Goal: Book appointment/travel/reservation

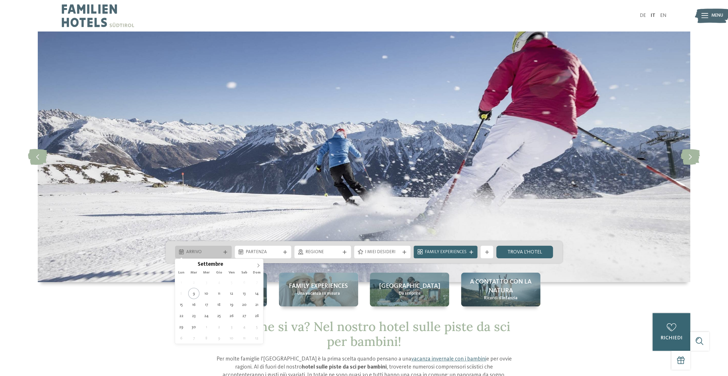
click at [198, 252] on span "Arrivo" at bounding box center [203, 252] width 35 height 6
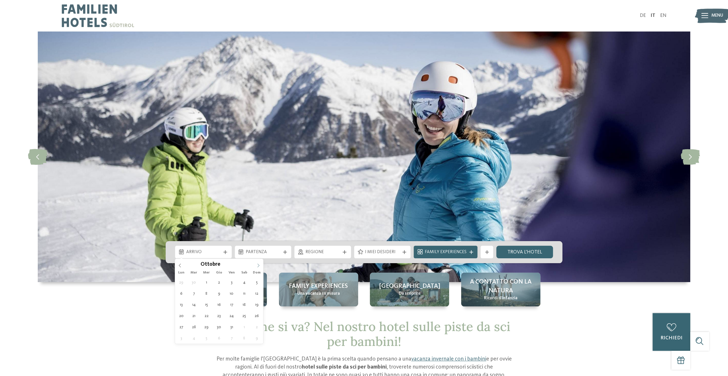
click at [259, 264] on icon at bounding box center [258, 265] width 4 height 4
type input "****"
click at [259, 264] on icon at bounding box center [258, 265] width 4 height 4
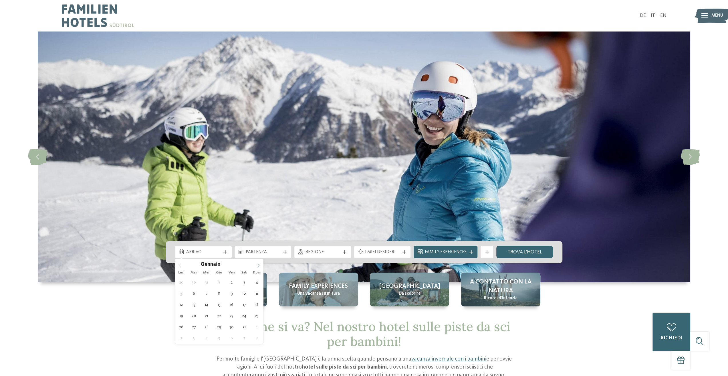
click at [259, 264] on icon at bounding box center [258, 265] width 4 height 4
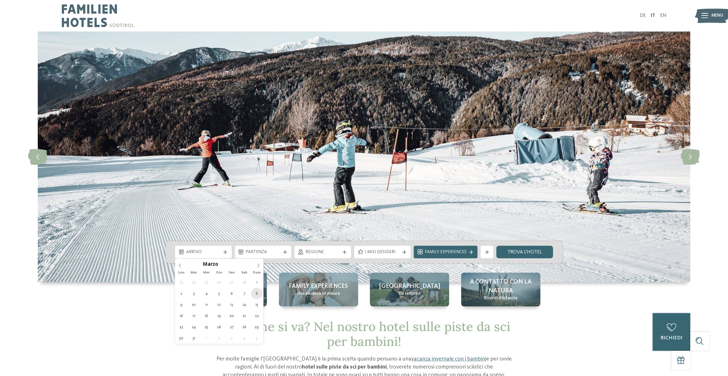
type div "08.03.2026"
type input "****"
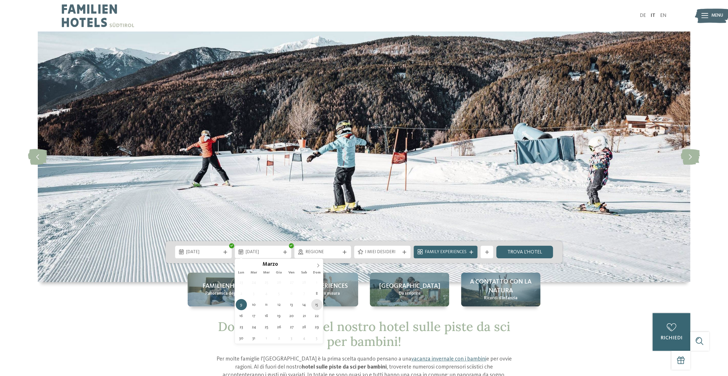
type div "15.03.2026"
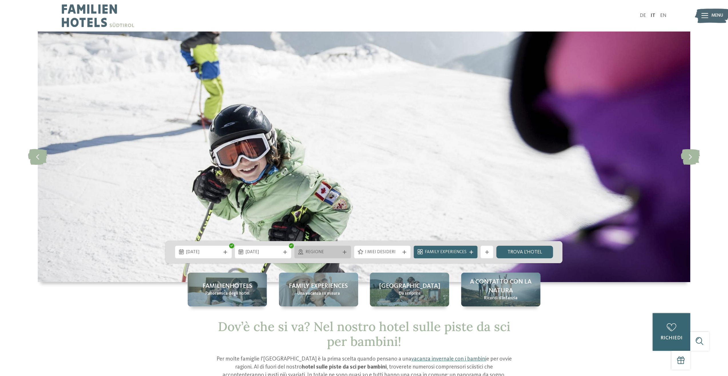
click at [315, 249] on span "Regione" at bounding box center [323, 252] width 35 height 6
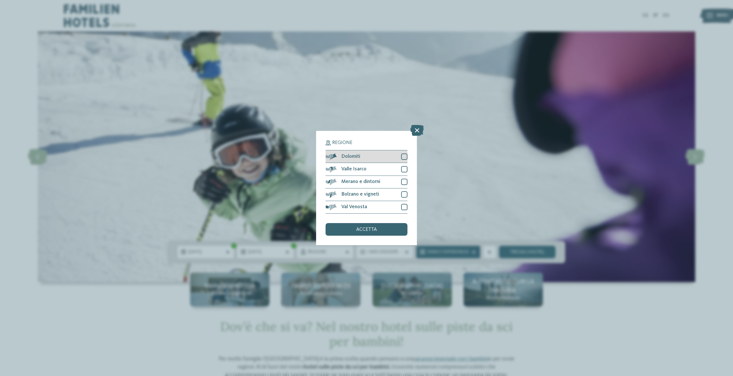
click at [369, 154] on div "Dolomiti" at bounding box center [366, 156] width 82 height 13
click at [368, 230] on span "accetta" at bounding box center [366, 229] width 21 height 5
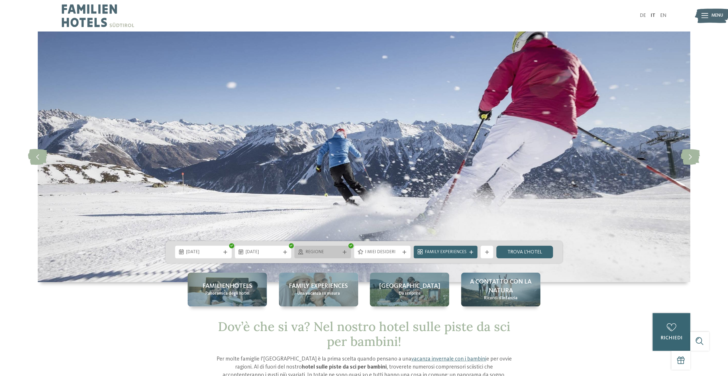
click at [345, 250] on icon at bounding box center [345, 252] width 4 height 4
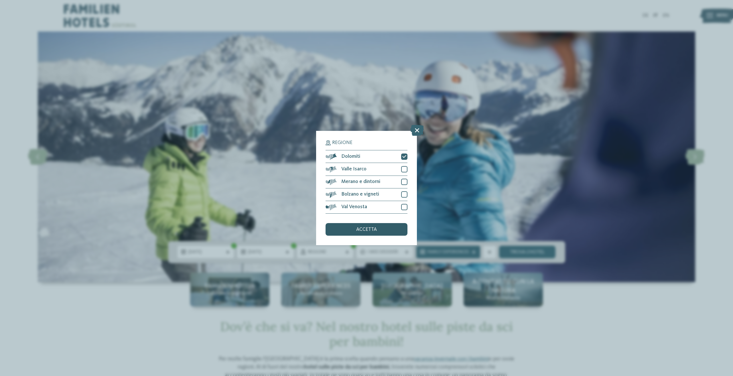
click at [398, 228] on div "accetta" at bounding box center [366, 229] width 82 height 13
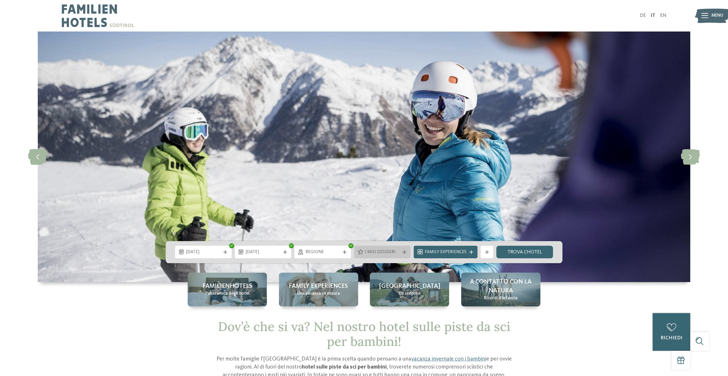
click at [387, 253] on span "I miei desideri" at bounding box center [382, 252] width 35 height 6
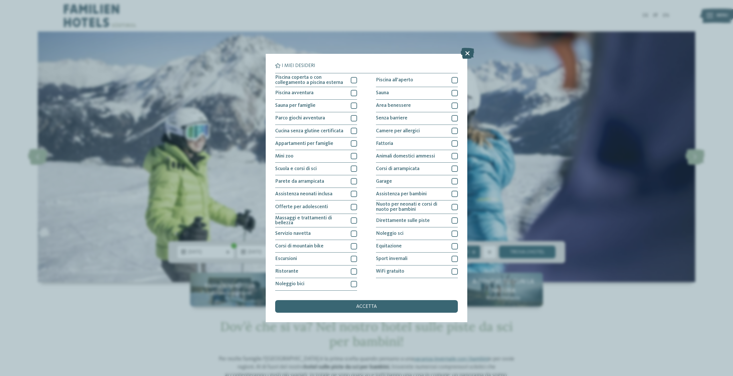
click at [468, 51] on icon at bounding box center [467, 53] width 13 height 11
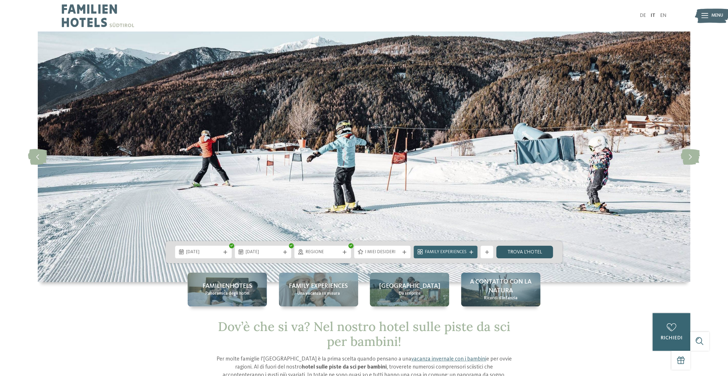
click at [534, 249] on link "trova l’hotel" at bounding box center [525, 252] width 57 height 13
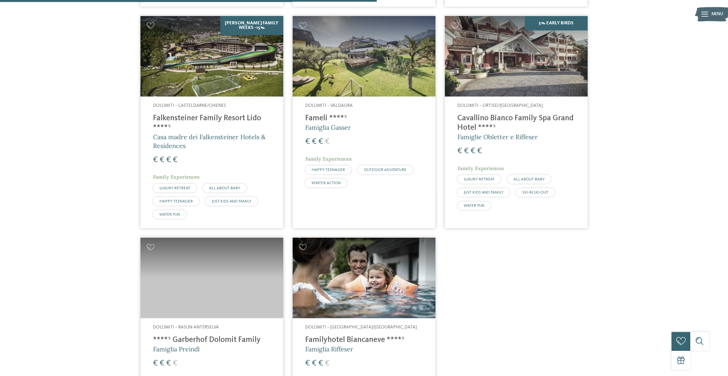
scroll to position [458, 0]
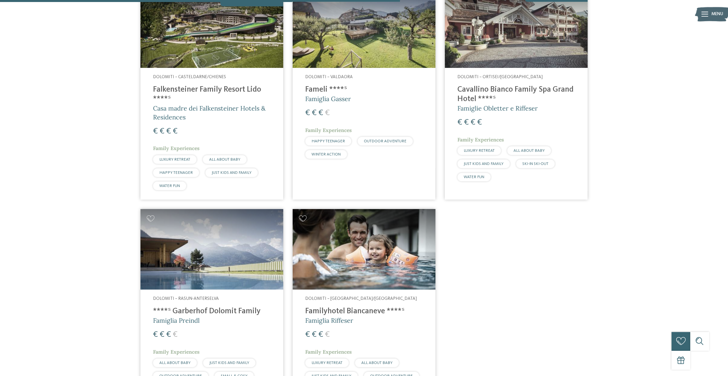
click at [360, 243] on img at bounding box center [364, 249] width 143 height 80
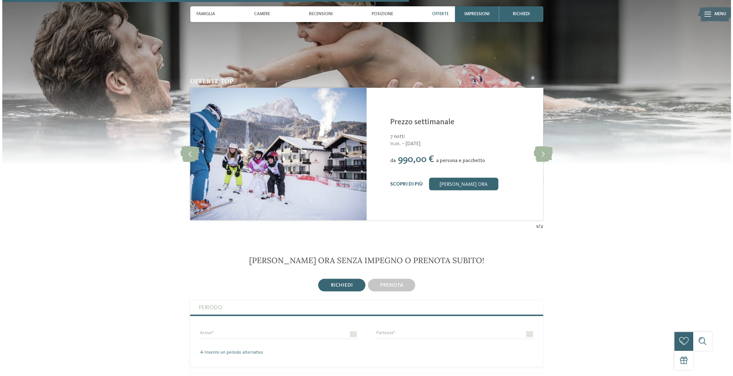
scroll to position [1059, 0]
